Goal: Task Accomplishment & Management: Manage account settings

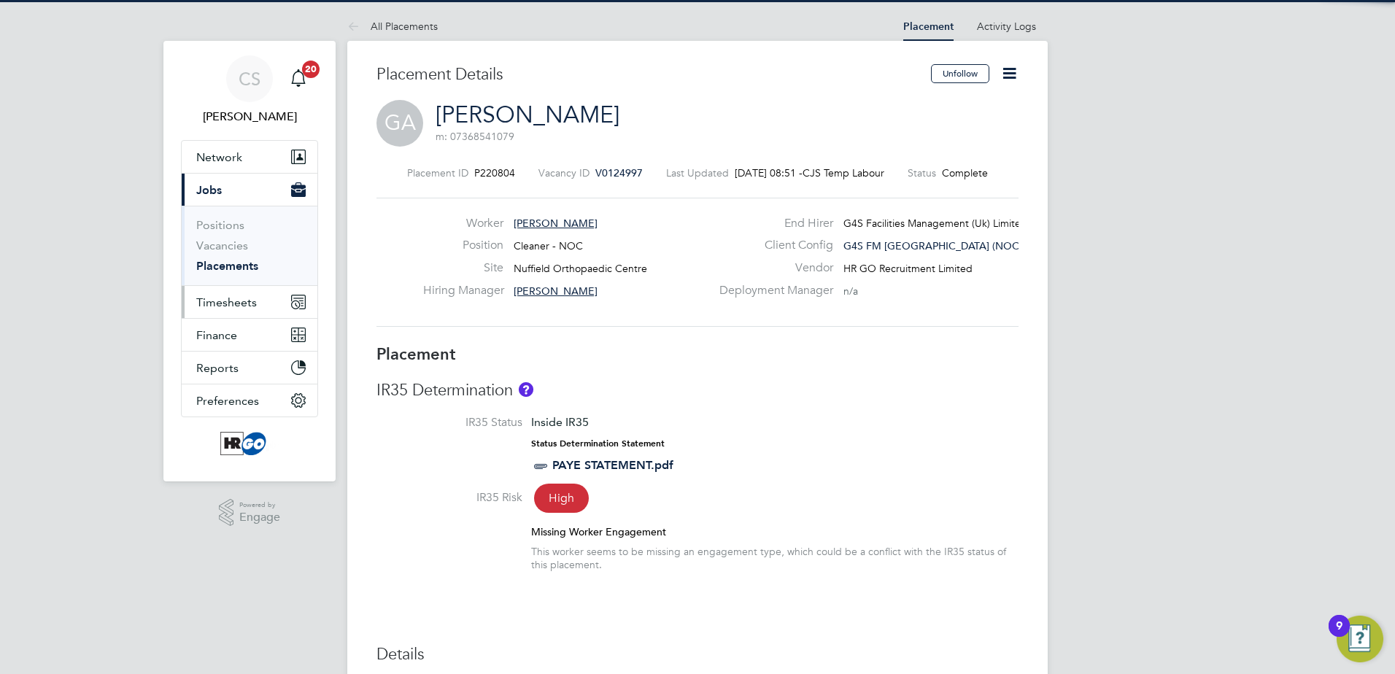
click at [231, 302] on span "Timesheets" at bounding box center [226, 303] width 61 height 14
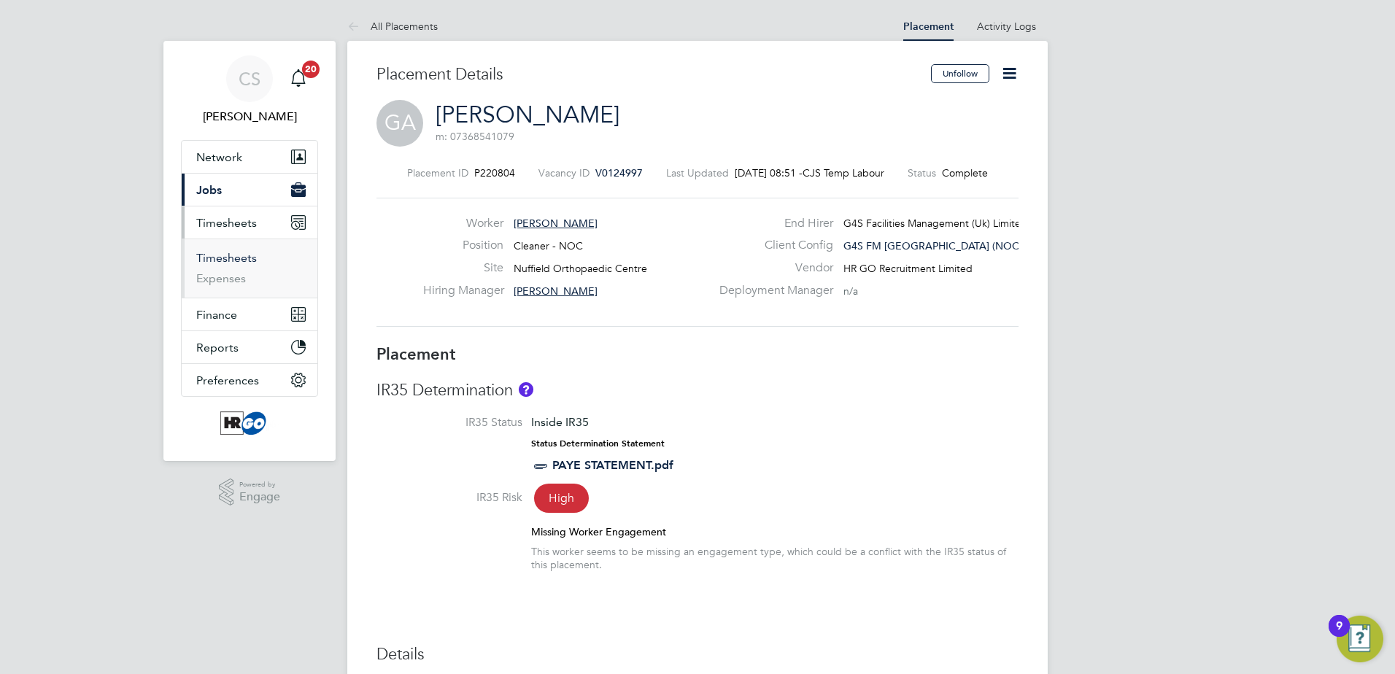
click at [225, 260] on link "Timesheets" at bounding box center [226, 258] width 61 height 14
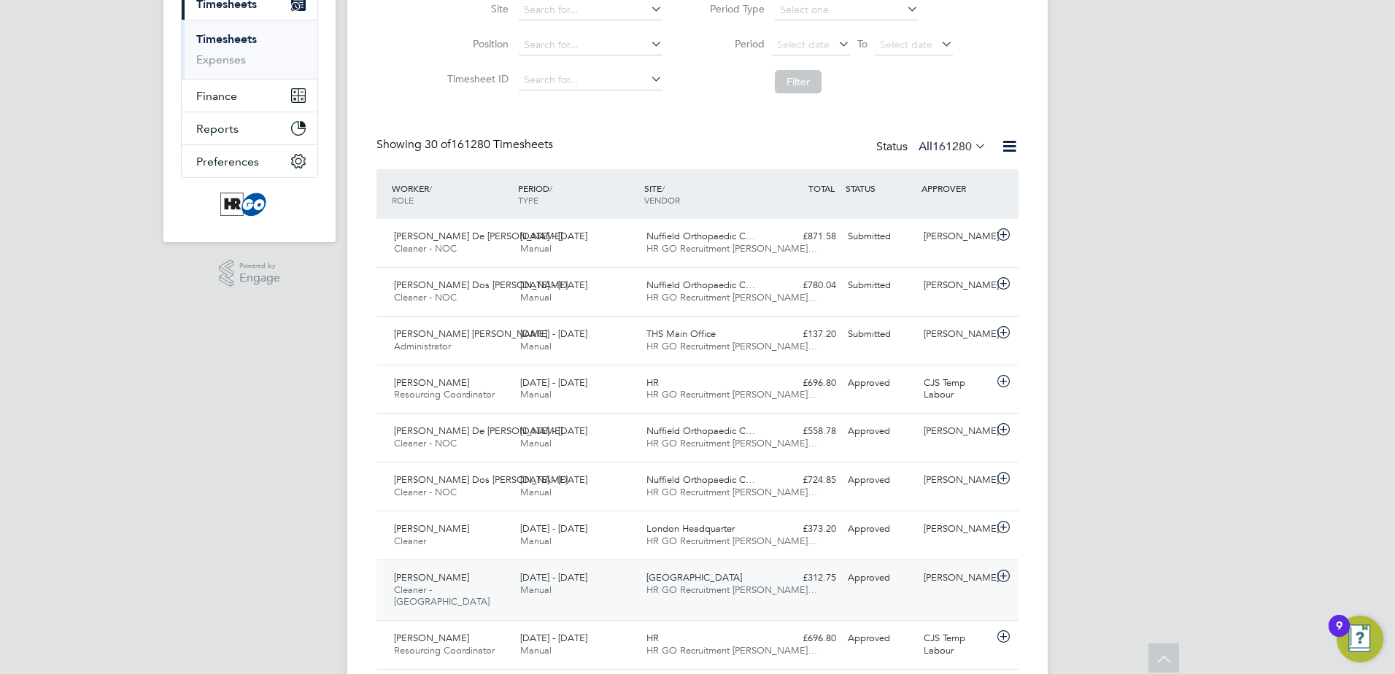
click at [439, 579] on span "[PERSON_NAME]" at bounding box center [431, 577] width 75 height 12
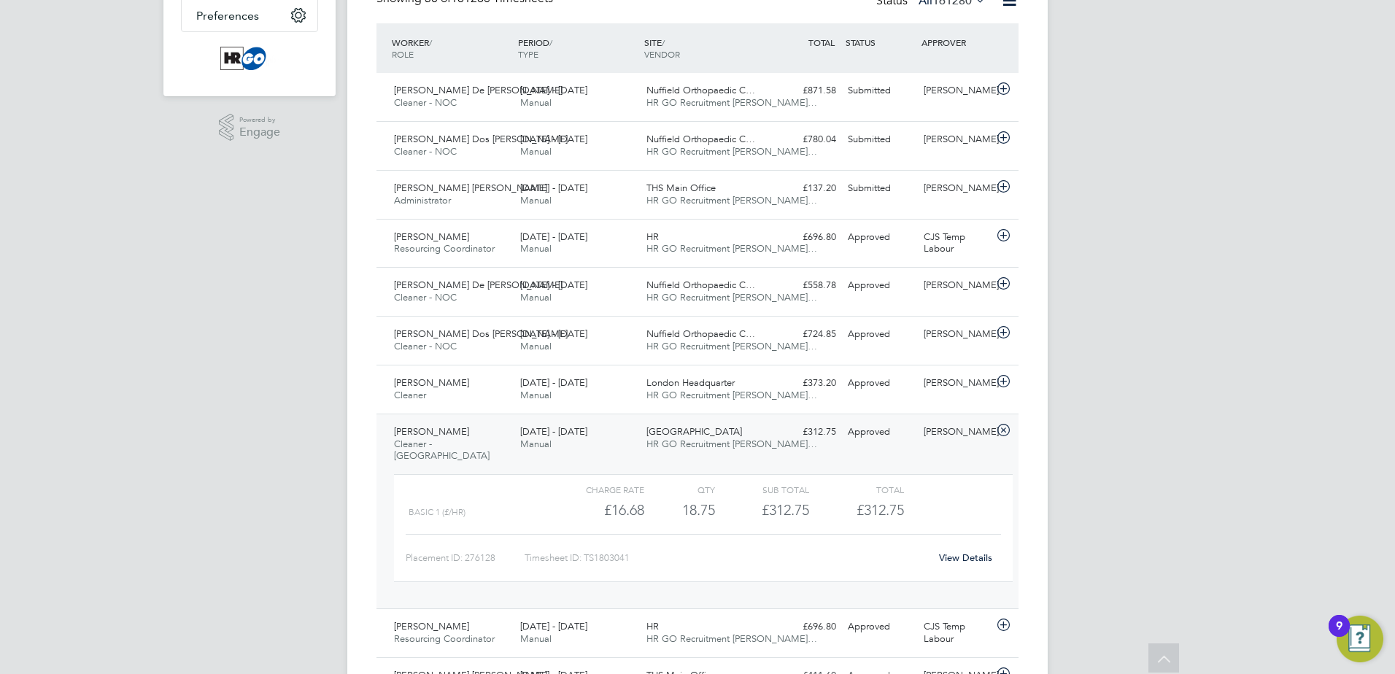
click at [973, 557] on link "View Details" at bounding box center [965, 558] width 53 height 12
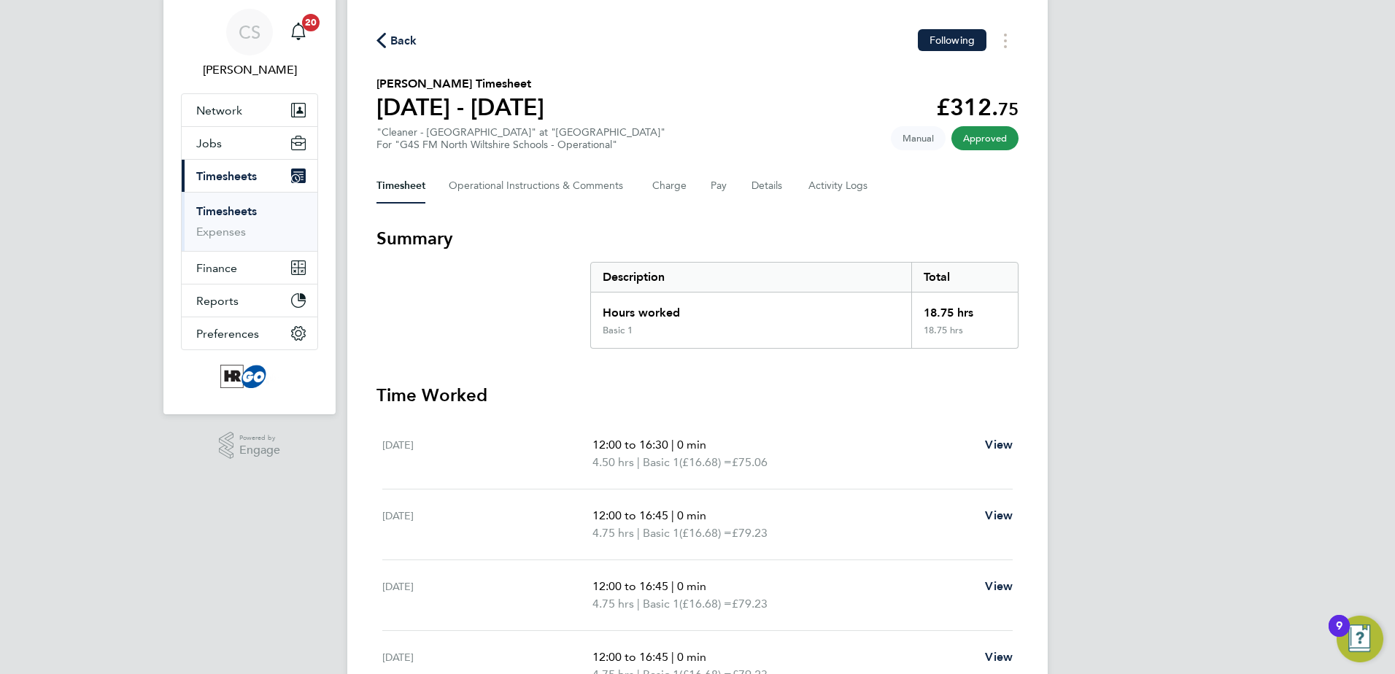
scroll to position [73, 0]
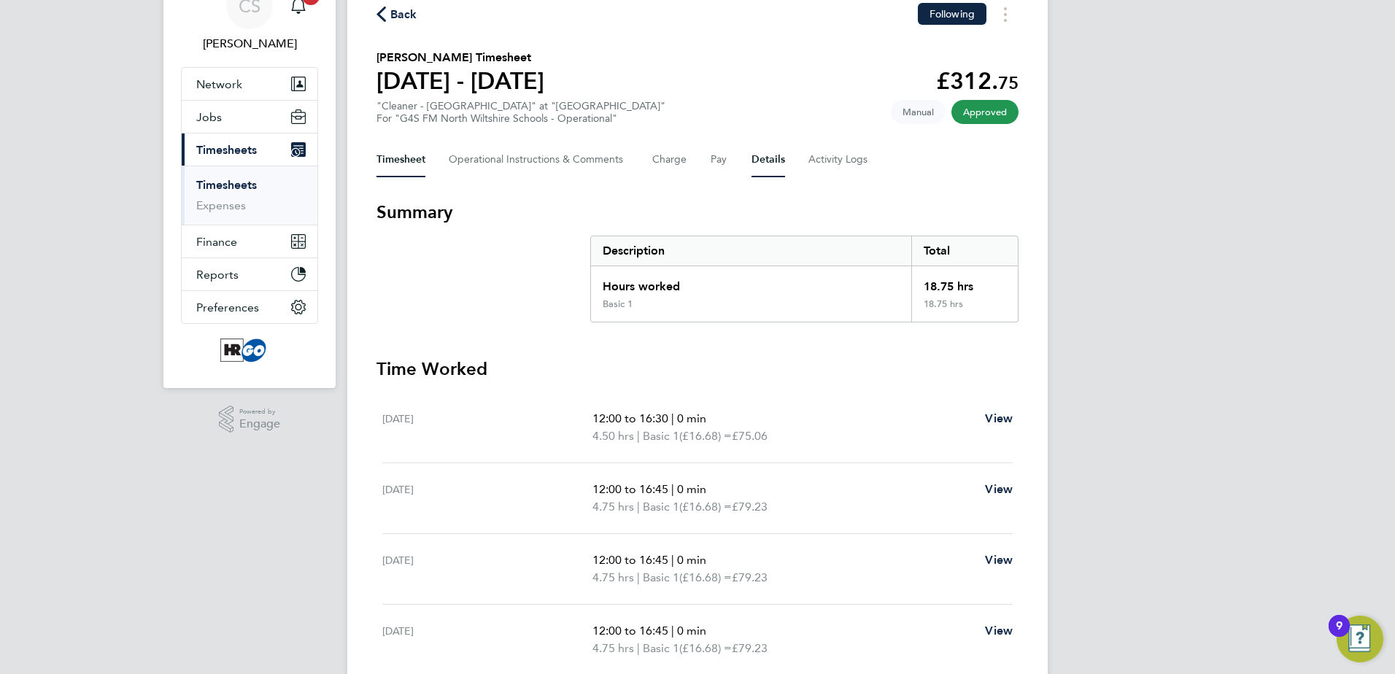
click at [762, 160] on button "Details" at bounding box center [769, 159] width 34 height 35
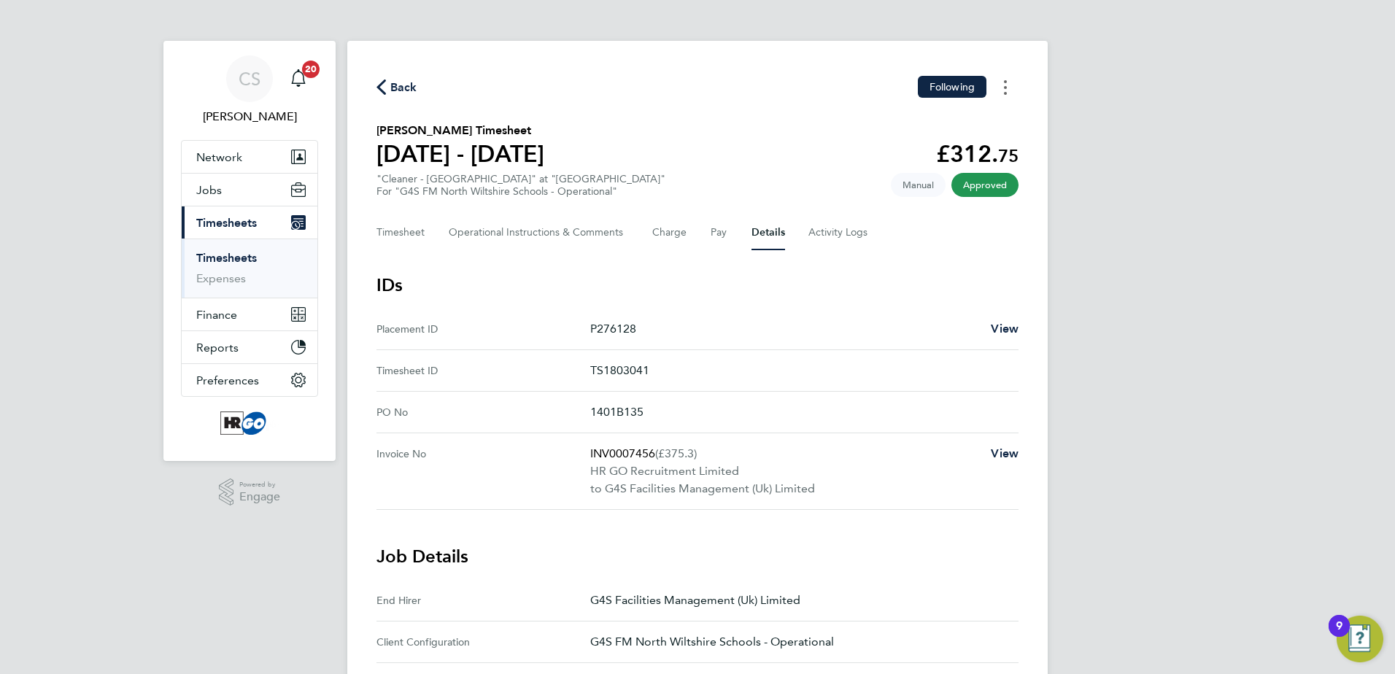
click at [1007, 86] on button "Timesheets Menu" at bounding box center [1005, 87] width 26 height 23
click at [1000, 328] on span "View" at bounding box center [1005, 329] width 28 height 14
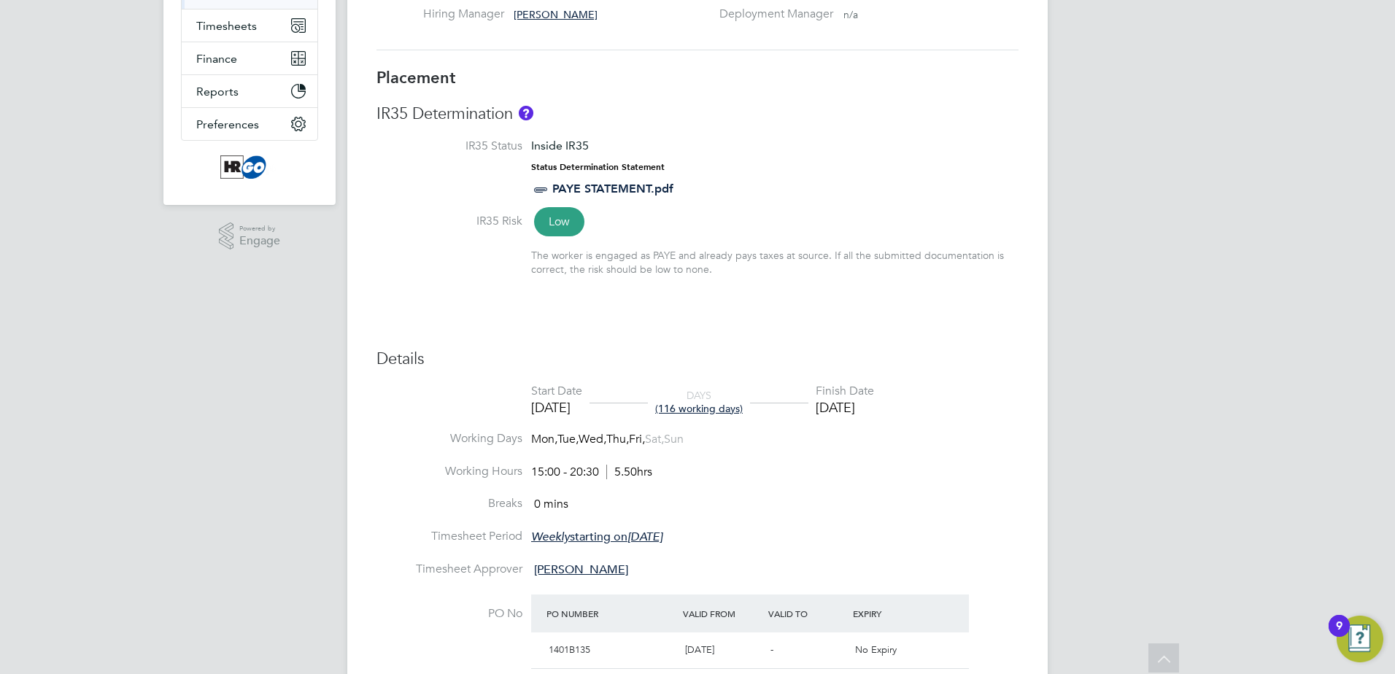
scroll to position [365, 0]
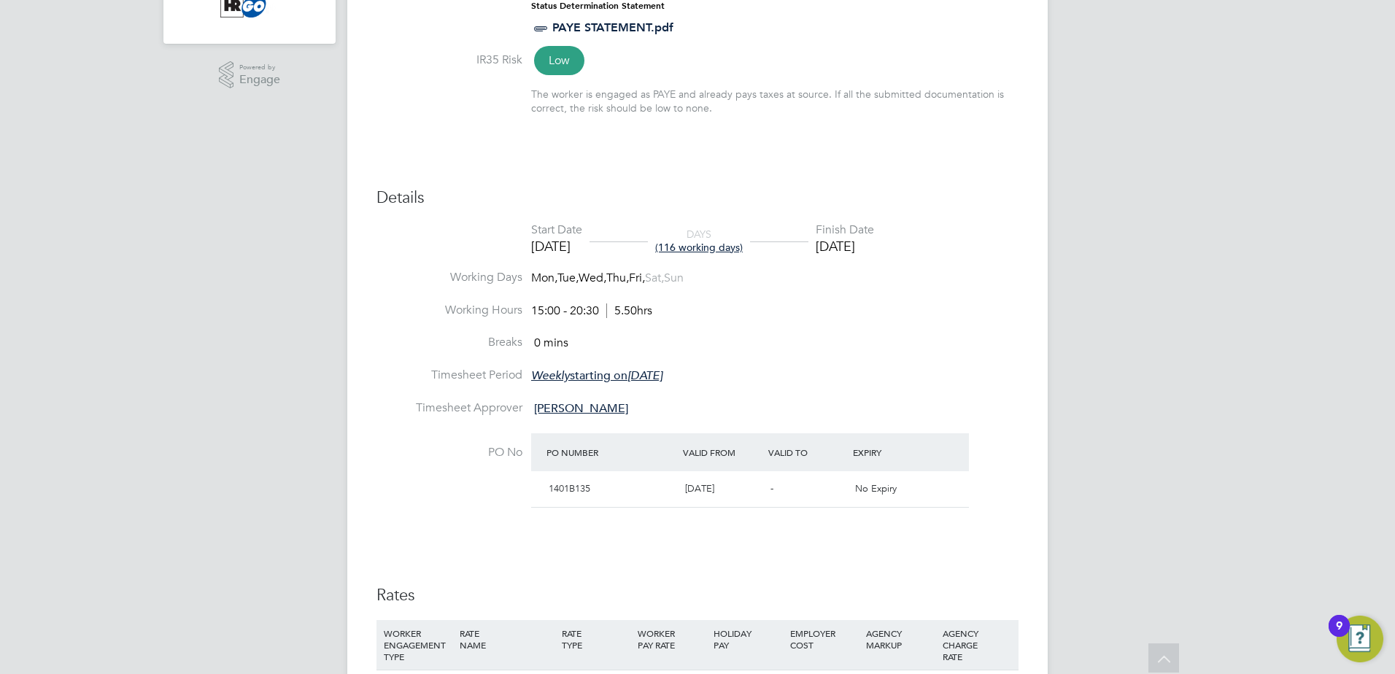
click at [873, 247] on div "14 Aug 2025" at bounding box center [845, 246] width 58 height 17
click at [874, 247] on div "14 Aug 2025" at bounding box center [845, 246] width 58 height 17
drag, startPoint x: 892, startPoint y: 247, endPoint x: 873, endPoint y: 244, distance: 19.2
click at [873, 244] on div "14 Aug 2025" at bounding box center [845, 246] width 58 height 17
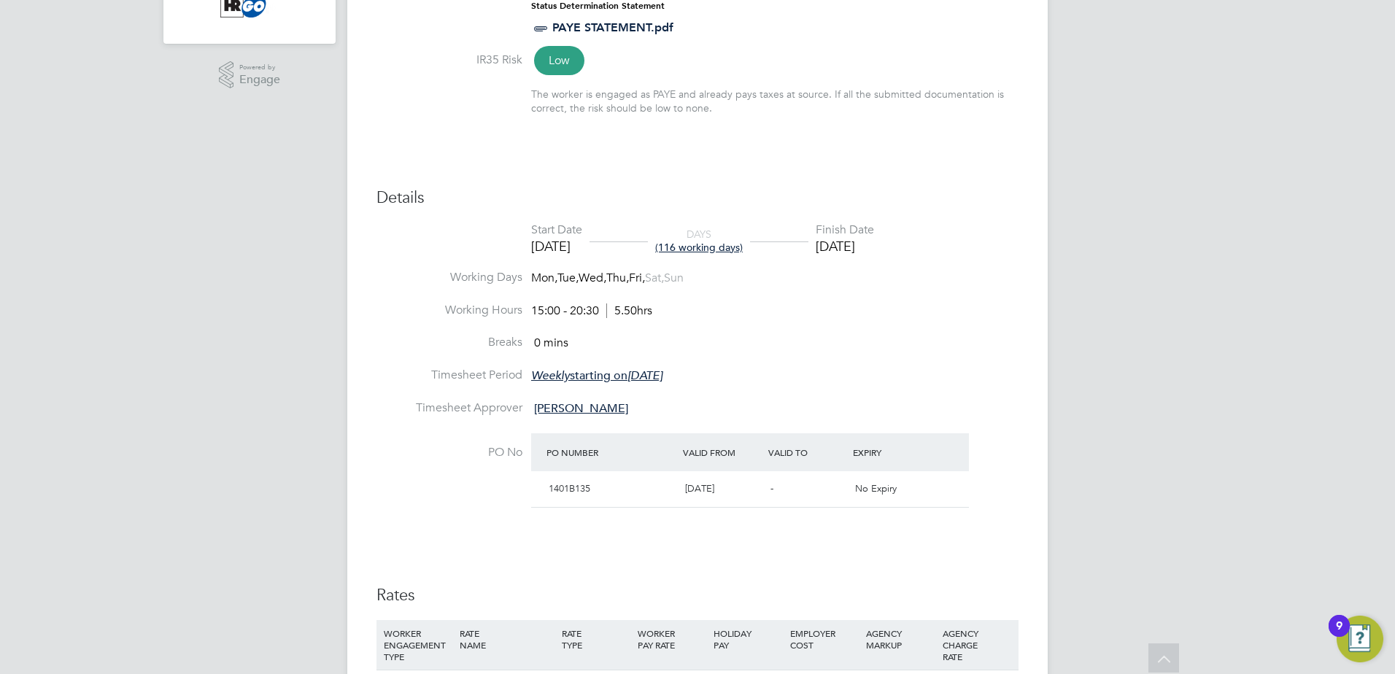
click at [873, 244] on div "14 Aug 2025" at bounding box center [845, 246] width 58 height 17
